Goal: Communication & Community: Answer question/provide support

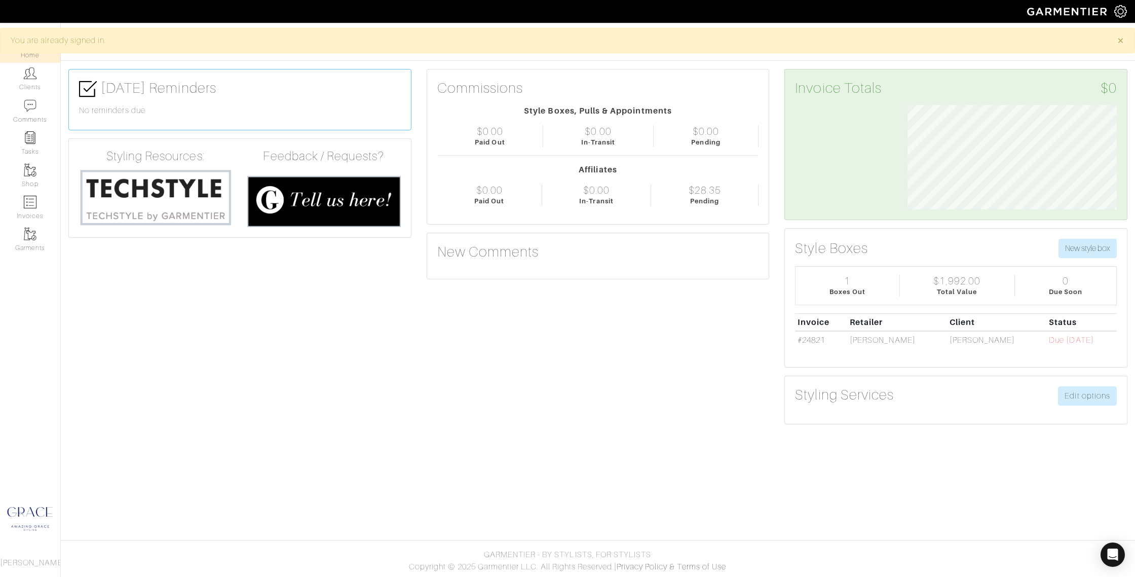
scroll to position [104, 225]
click at [31, 82] on link "Clients" at bounding box center [30, 79] width 60 height 32
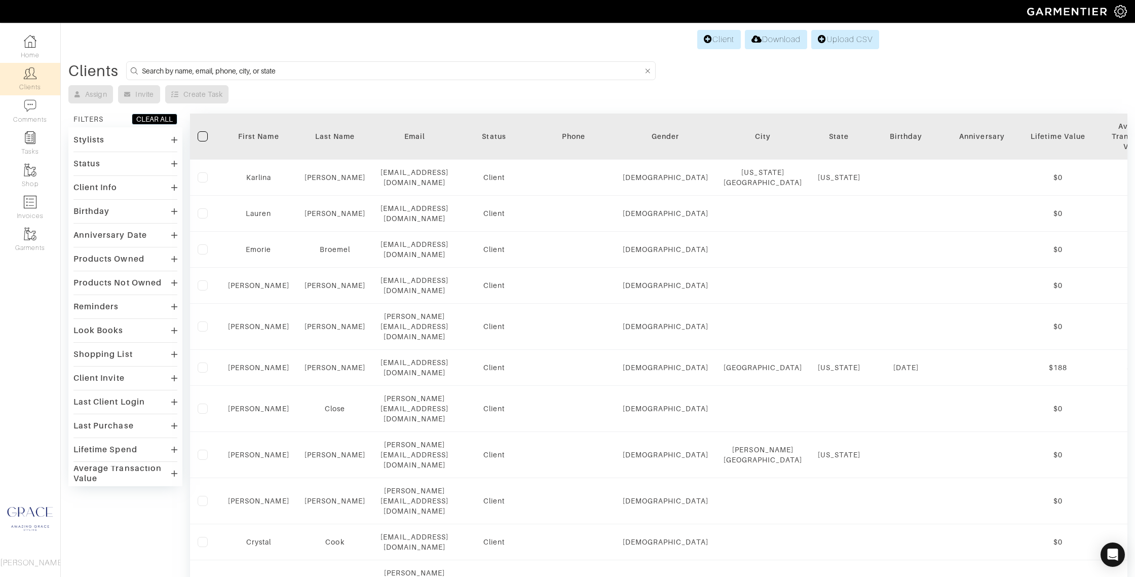
scroll to position [1, 0]
click at [288, 73] on input at bounding box center [393, 70] width 502 height 13
type input "ashley"
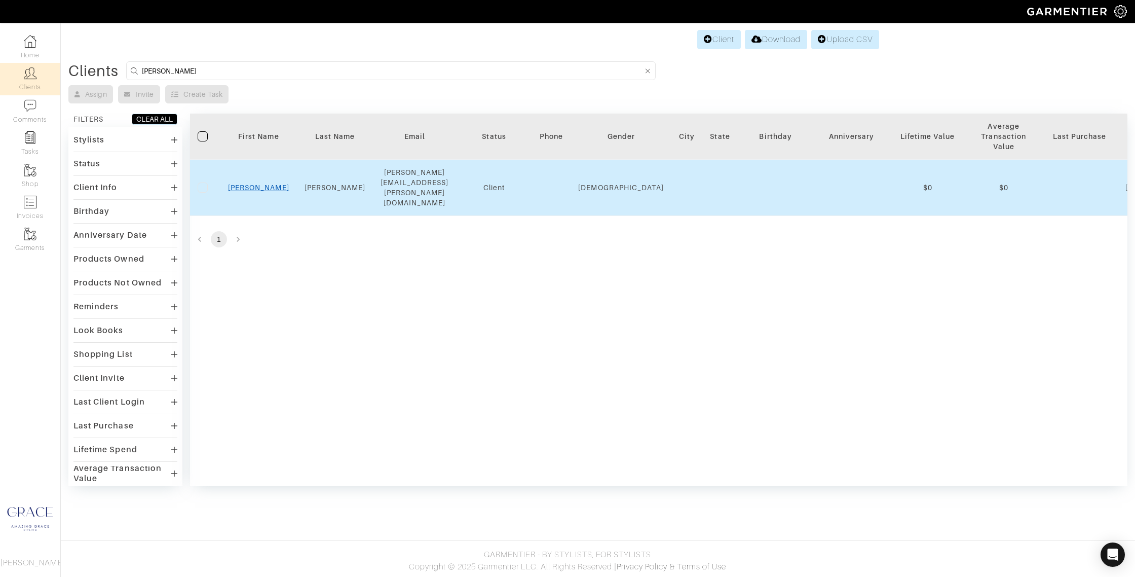
click at [256, 183] on link "Ashley" at bounding box center [258, 187] width 61 height 8
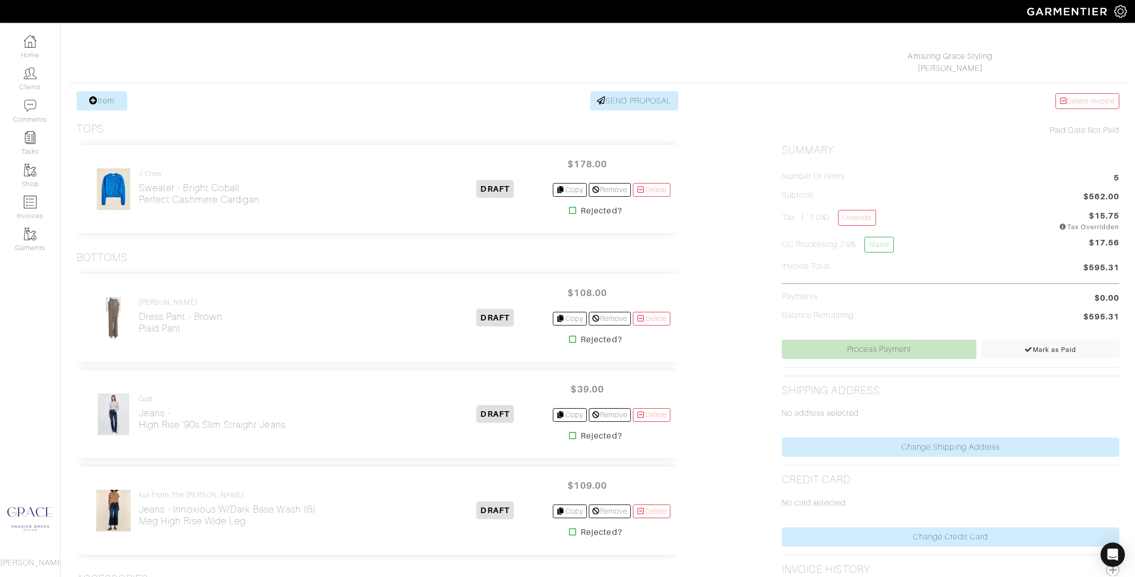
scroll to position [130, 0]
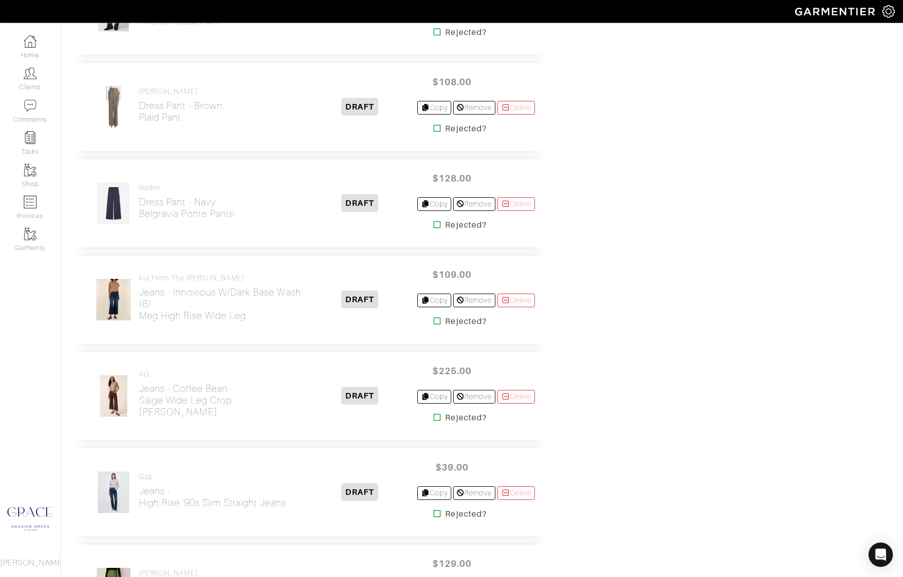
scroll to position [2010, 0]
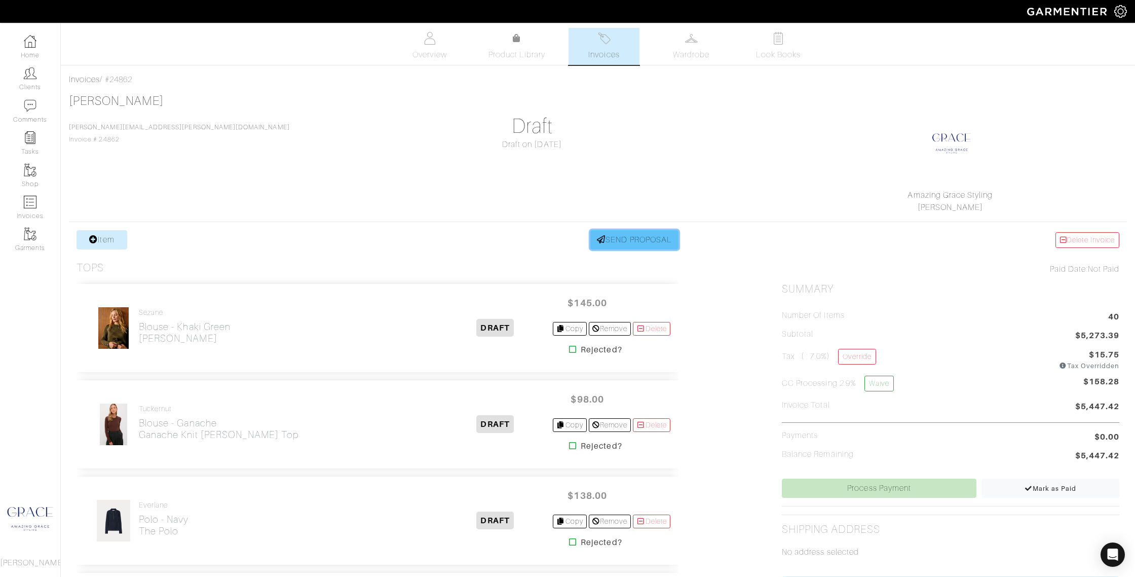
click at [633, 244] on link "SEND PROPOSAL" at bounding box center [634, 239] width 88 height 19
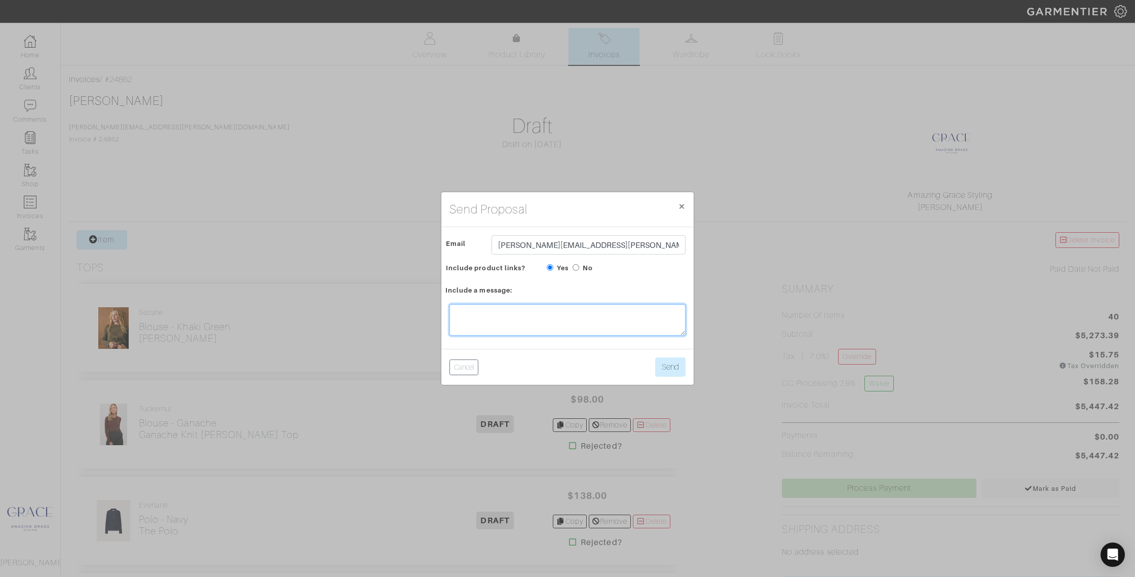
click at [518, 321] on textarea at bounding box center [568, 319] width 236 height 31
drag, startPoint x: 609, startPoint y: 329, endPoint x: 536, endPoint y: 328, distance: 73.5
click at [536, 328] on textarea "Hi Ashley! Here is a list of things you liked. I'd like to start ordering today…" at bounding box center [568, 319] width 236 height 31
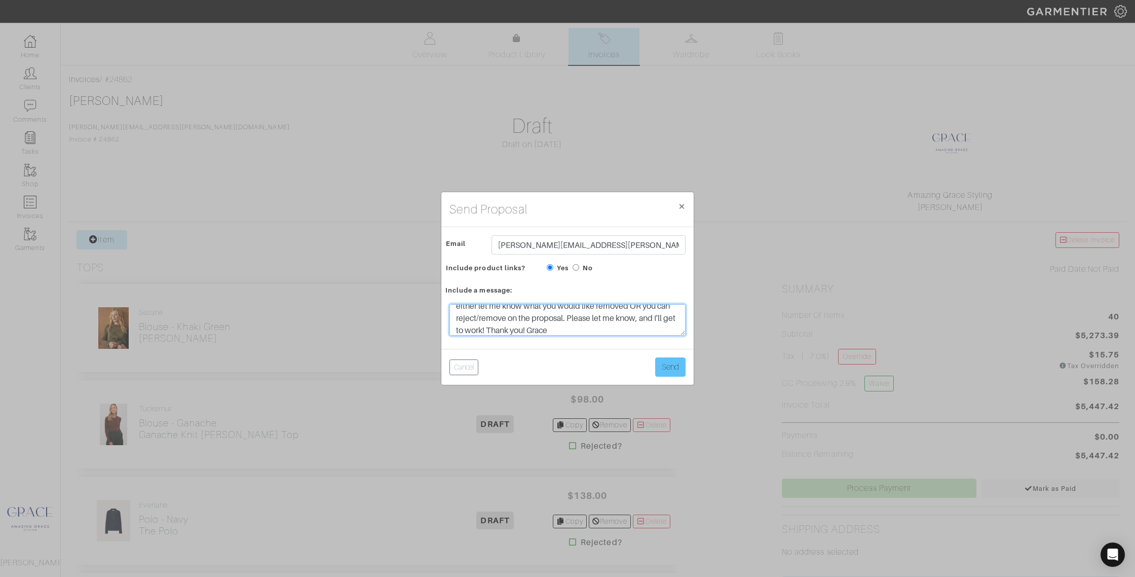
type textarea "Hi Ashley! Here is a list of things you liked. I'd like to start ordering today…"
click at [671, 361] on button "Send" at bounding box center [670, 366] width 30 height 19
